Goal: Use online tool/utility: Utilize a website feature to perform a specific function

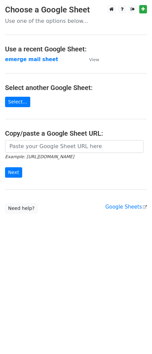
click at [38, 59] on strong "emerge mail sheet" at bounding box center [31, 59] width 53 height 6
click at [48, 61] on strong "emerge mail sheet" at bounding box center [31, 59] width 53 height 6
click at [42, 62] on strong "emerge mail sheet" at bounding box center [31, 59] width 53 height 6
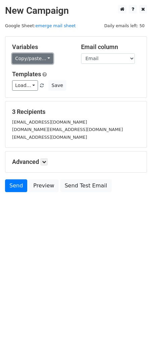
click at [41, 55] on link "Copy/paste..." at bounding box center [32, 58] width 41 height 10
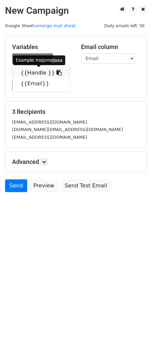
click at [55, 72] on link "{{Handle }}" at bounding box center [40, 73] width 57 height 11
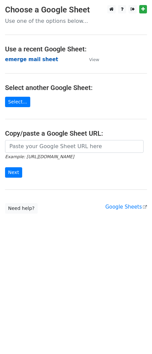
click at [31, 61] on strong "emerge mail sheet" at bounding box center [31, 59] width 53 height 6
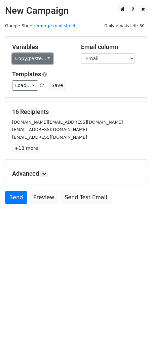
click at [49, 61] on link "Copy/paste..." at bounding box center [32, 58] width 41 height 10
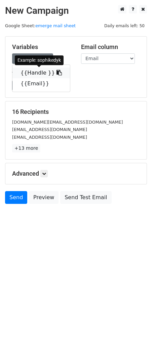
click at [56, 74] on icon at bounding box center [58, 72] width 5 height 5
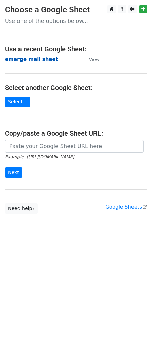
click at [28, 60] on strong "emerge mail sheet" at bounding box center [31, 59] width 53 height 6
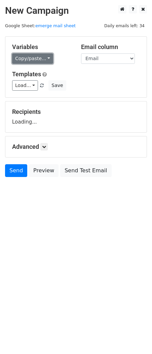
click at [48, 61] on link "Copy/paste..." at bounding box center [32, 58] width 41 height 10
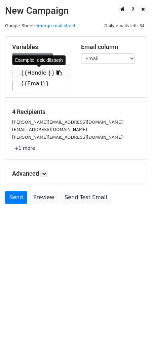
click at [56, 71] on icon at bounding box center [58, 72] width 5 height 5
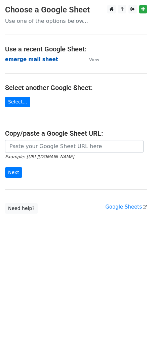
click at [25, 61] on strong "emerge mail sheet" at bounding box center [31, 59] width 53 height 6
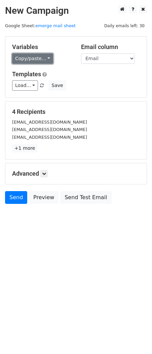
click at [46, 59] on link "Copy/paste..." at bounding box center [32, 58] width 41 height 10
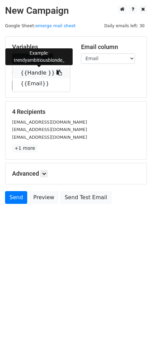
click at [56, 70] on icon at bounding box center [58, 72] width 5 height 5
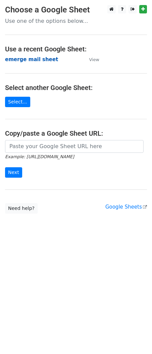
click at [23, 61] on strong "emerge mail sheet" at bounding box center [31, 59] width 53 height 6
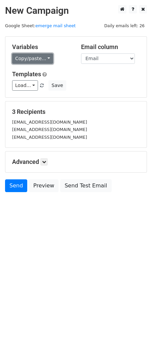
click at [44, 58] on link "Copy/paste..." at bounding box center [32, 58] width 41 height 10
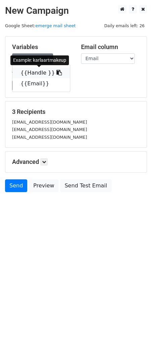
click at [55, 71] on link "{{Handle }}" at bounding box center [40, 73] width 57 height 11
